Goal: Task Accomplishment & Management: Use online tool/utility

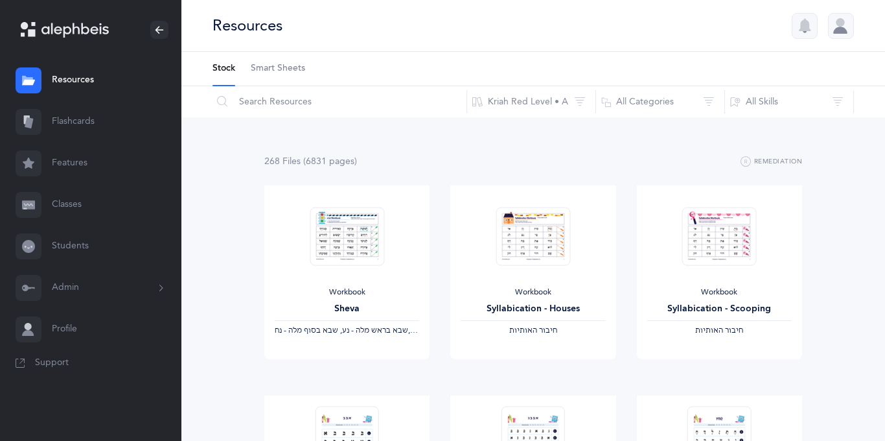
click at [64, 154] on link "Features" at bounding box center [90, 163] width 181 height 41
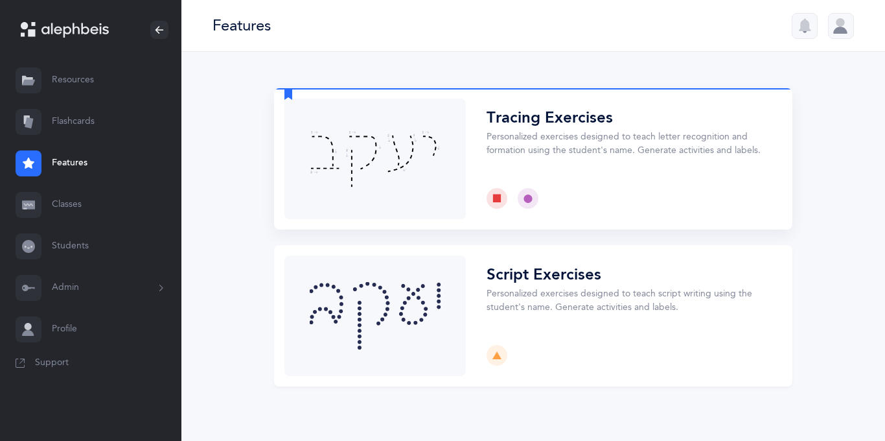
click at [360, 187] on button "Choose" at bounding box center [533, 158] width 518 height 141
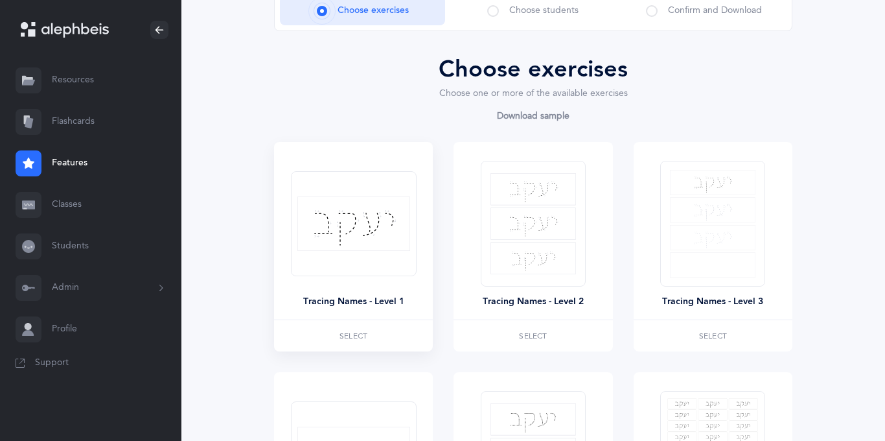
scroll to position [99, 0]
click at [503, 235] on img at bounding box center [534, 222] width 86 height 101
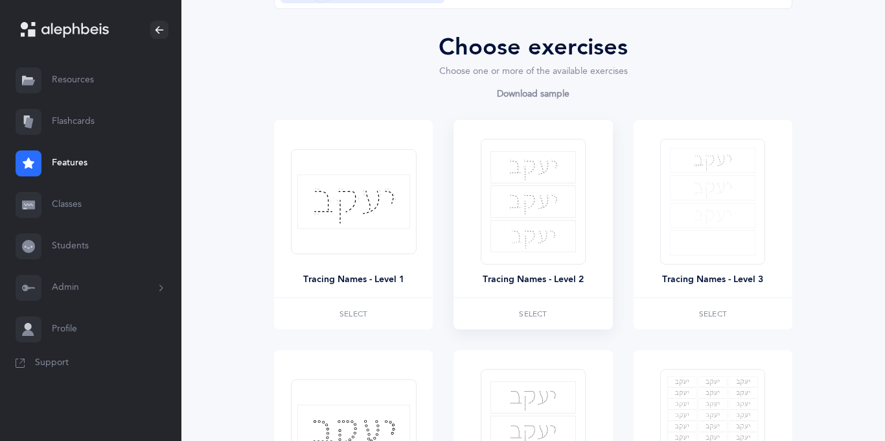
scroll to position [121, 0]
click at [530, 259] on div at bounding box center [533, 201] width 105 height 126
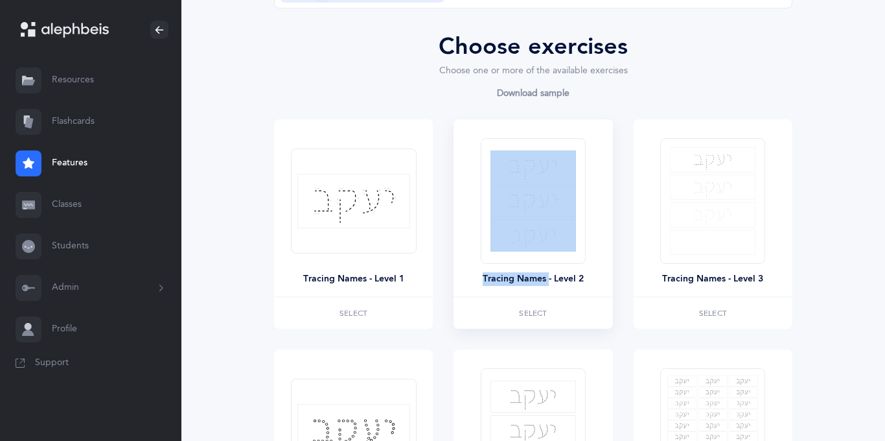
click at [530, 259] on div at bounding box center [533, 201] width 105 height 126
click at [576, 312] on label "Select" at bounding box center [533, 312] width 159 height 31
click at [597, 265] on div "Tracing Names - Level 2" at bounding box center [533, 207] width 159 height 177
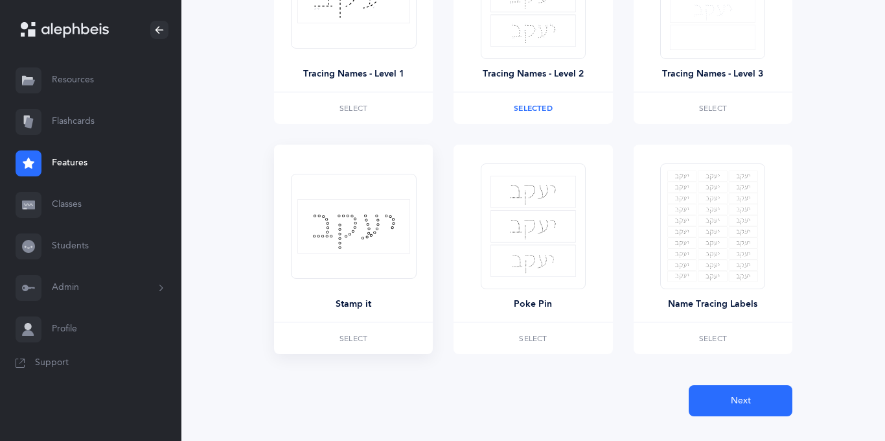
scroll to position [328, 0]
